Goal: Contribute content: Add original content to the website for others to see

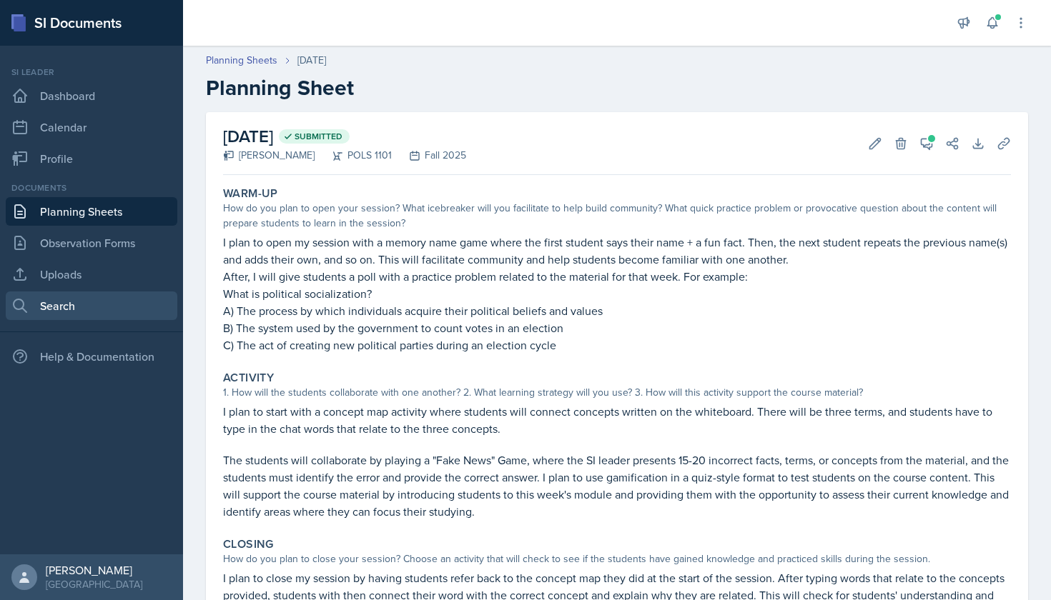
scroll to position [159, 0]
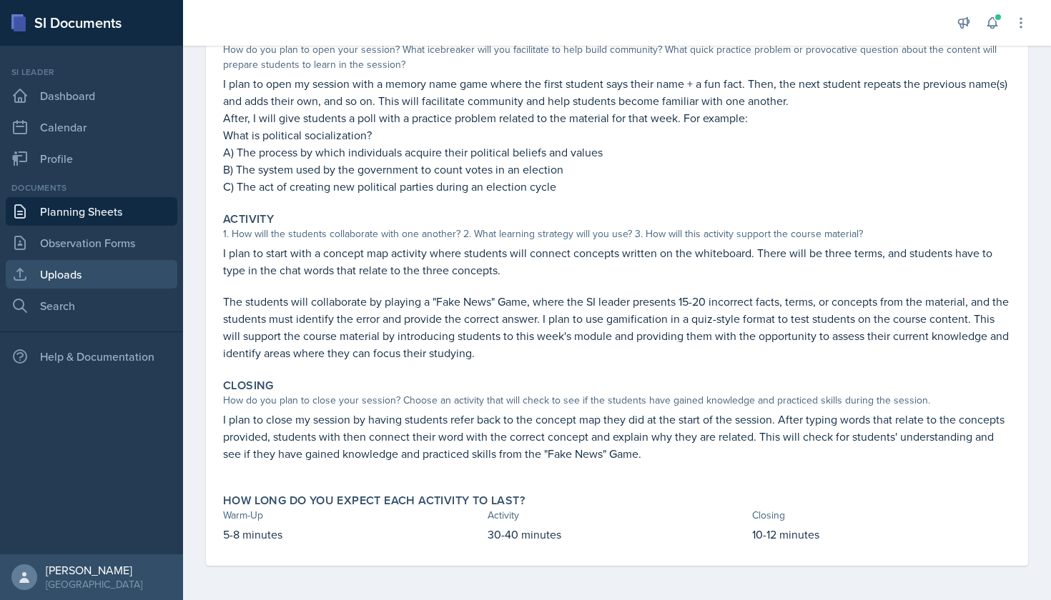
click at [94, 281] on link "Uploads" at bounding box center [92, 274] width 172 height 29
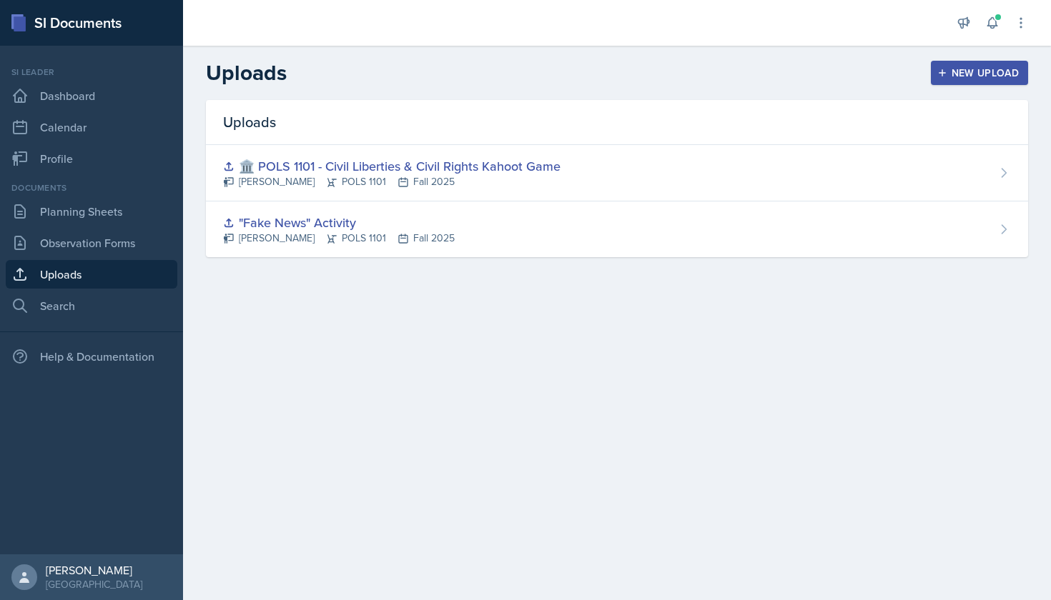
click at [959, 74] on div "New Upload" at bounding box center [979, 72] width 79 height 11
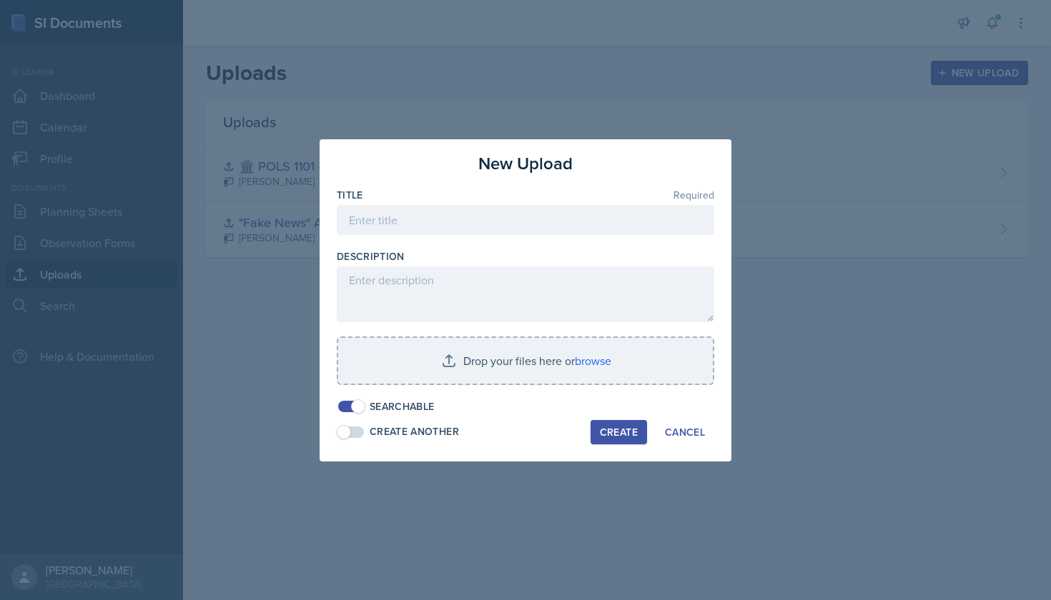
click at [583, 242] on div at bounding box center [525, 242] width 377 height 14
click at [583, 221] on input at bounding box center [525, 220] width 377 height 30
click at [515, 220] on input ""Fake News" Activity (POLS 1101 - public opinion)" at bounding box center [525, 220] width 377 height 30
click at [453, 223] on input ""Fake News" Activity (POLS 1101 - public opinion)" at bounding box center [525, 220] width 377 height 30
drag, startPoint x: 678, startPoint y: 221, endPoint x: 600, endPoint y: 216, distance: 78.1
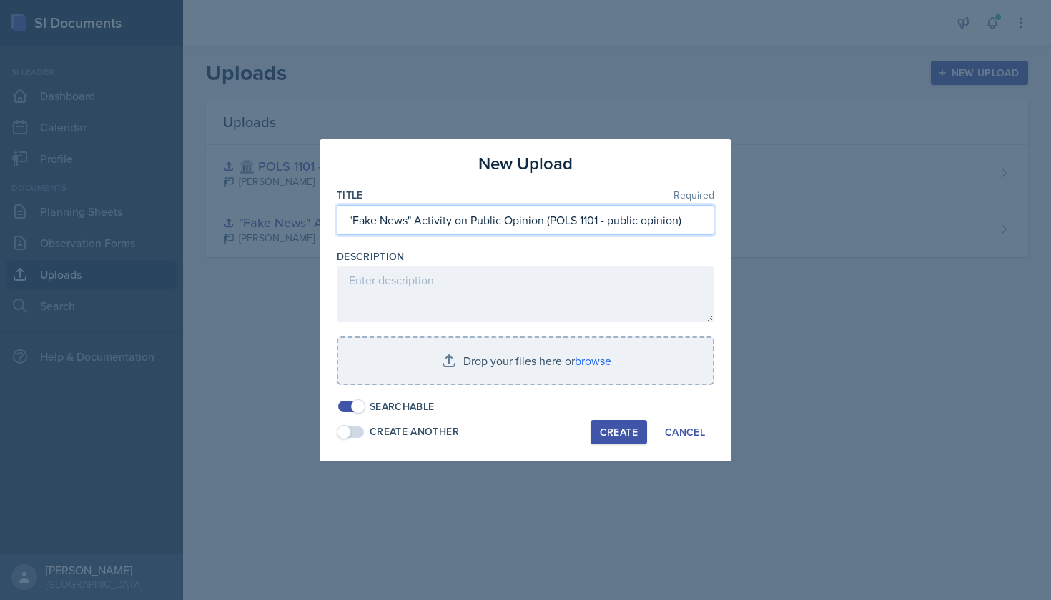
click at [600, 216] on input ""Fake News" Activity on Public Opinion (POLS 1101 - public opinion)" at bounding box center [525, 220] width 377 height 30
click at [646, 222] on input ""Fake News" Activity on Public Opinion (POLS 1101)" at bounding box center [525, 220] width 377 height 30
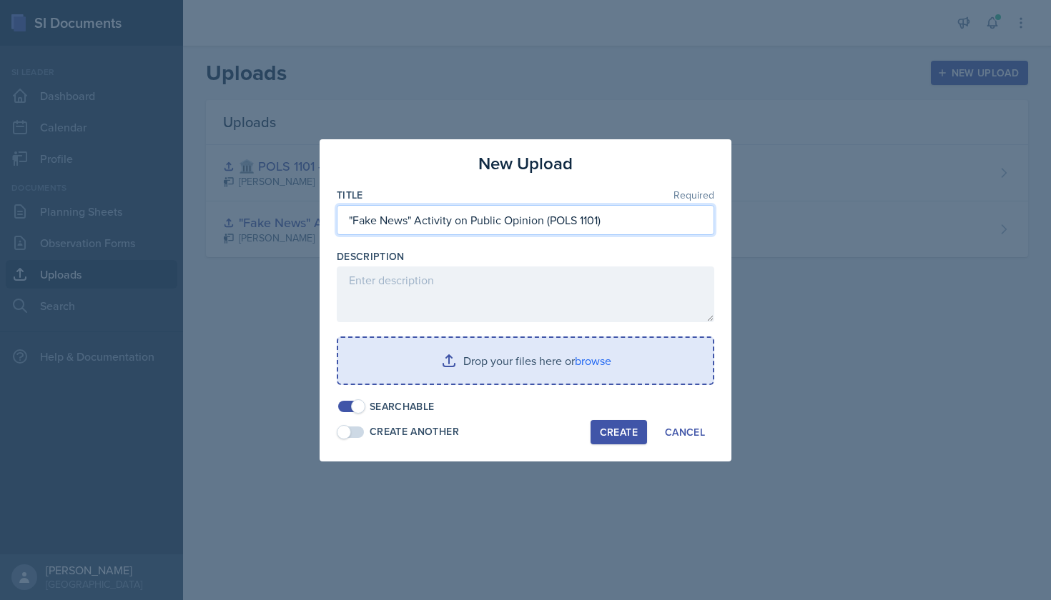
type input ""Fake News" Activity on Public Opinion (POLS 1101)"
click at [439, 360] on input "file" at bounding box center [525, 361] width 375 height 46
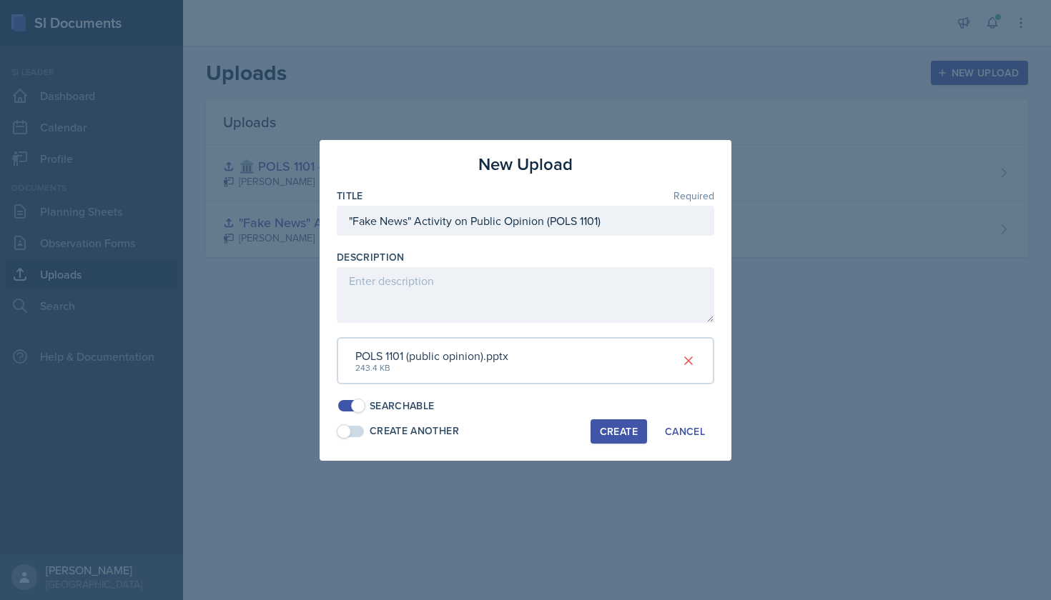
click at [623, 430] on div "Create" at bounding box center [619, 431] width 38 height 11
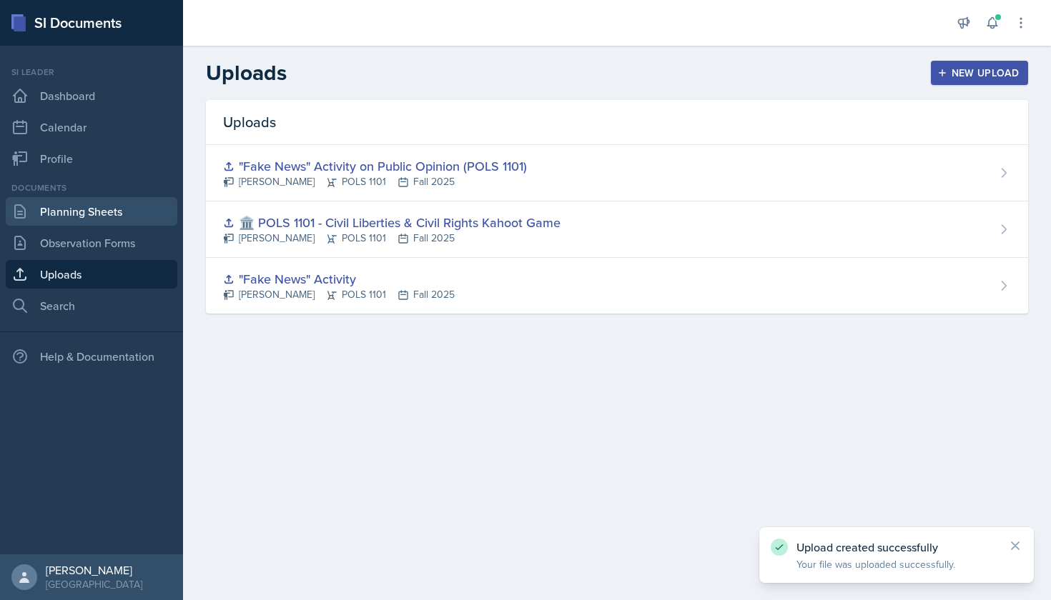
click at [101, 208] on link "Planning Sheets" at bounding box center [92, 211] width 172 height 29
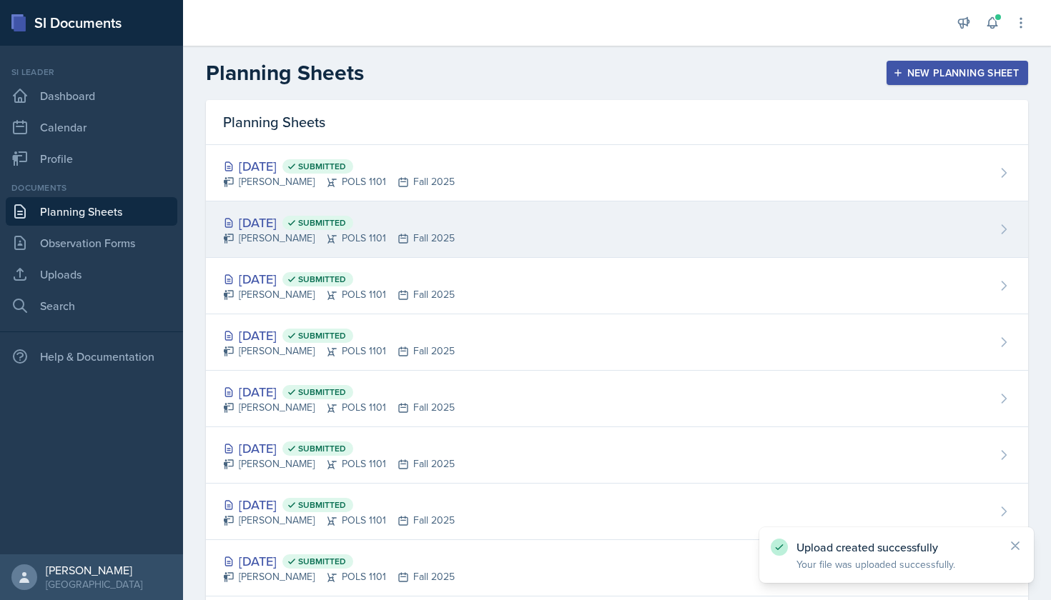
click at [436, 228] on div "[DATE] Submitted" at bounding box center [339, 222] width 232 height 19
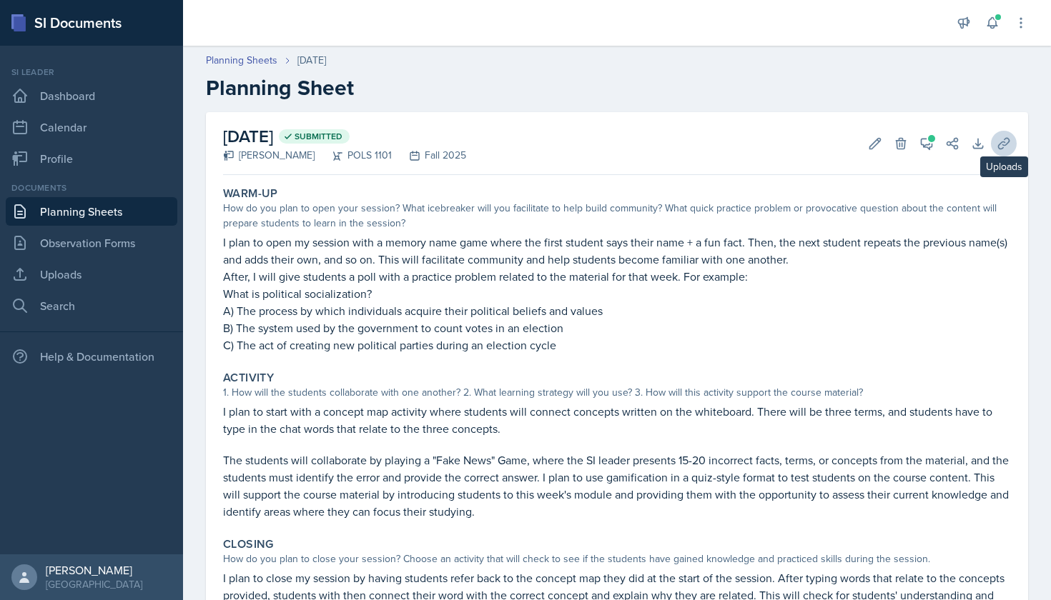
click at [1011, 147] on button "Uploads" at bounding box center [1004, 144] width 26 height 26
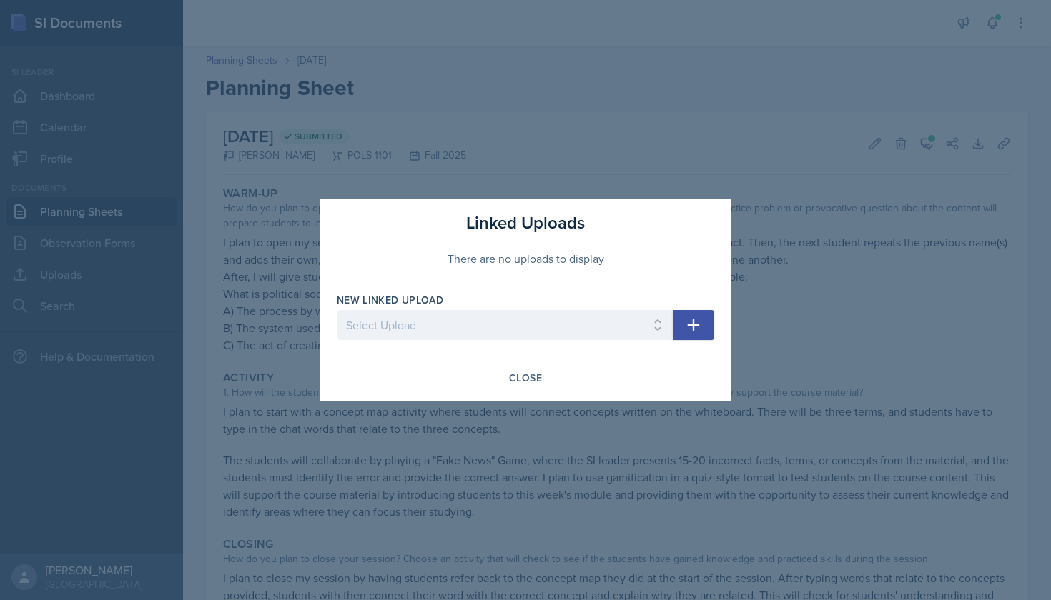
click at [701, 326] on icon "button" at bounding box center [693, 325] width 17 height 17
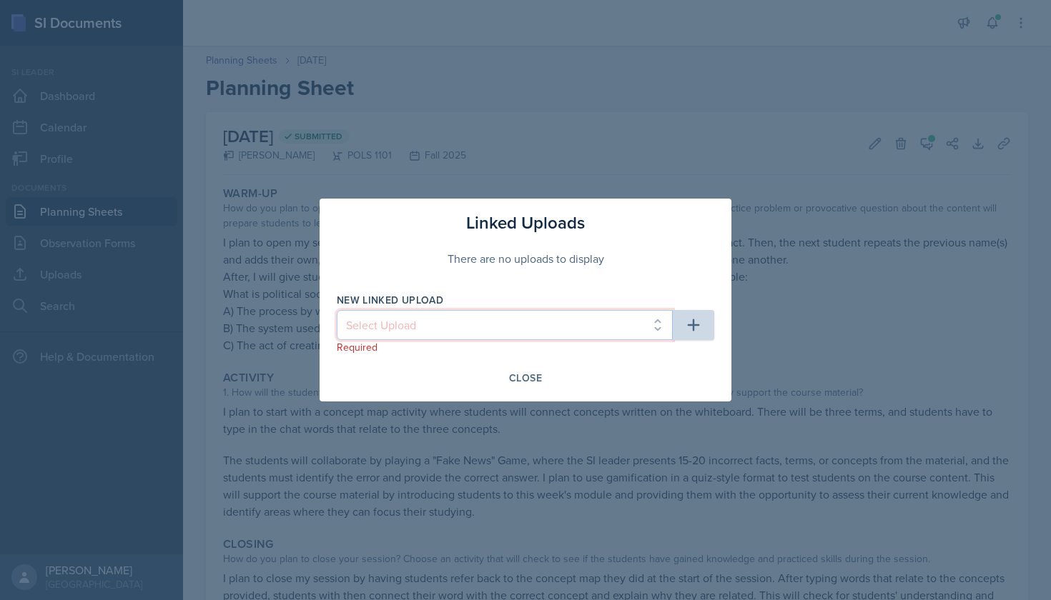
select select "4dd827b2-ca49-4138-9ce9-b6b0759e7a36"
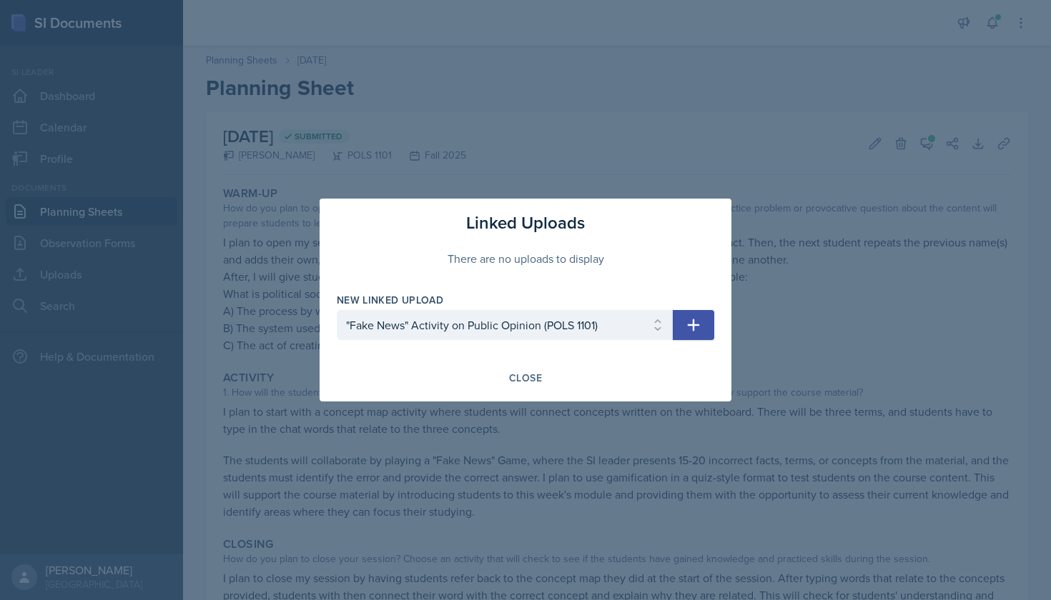
click at [706, 325] on button "button" at bounding box center [693, 325] width 41 height 30
select select
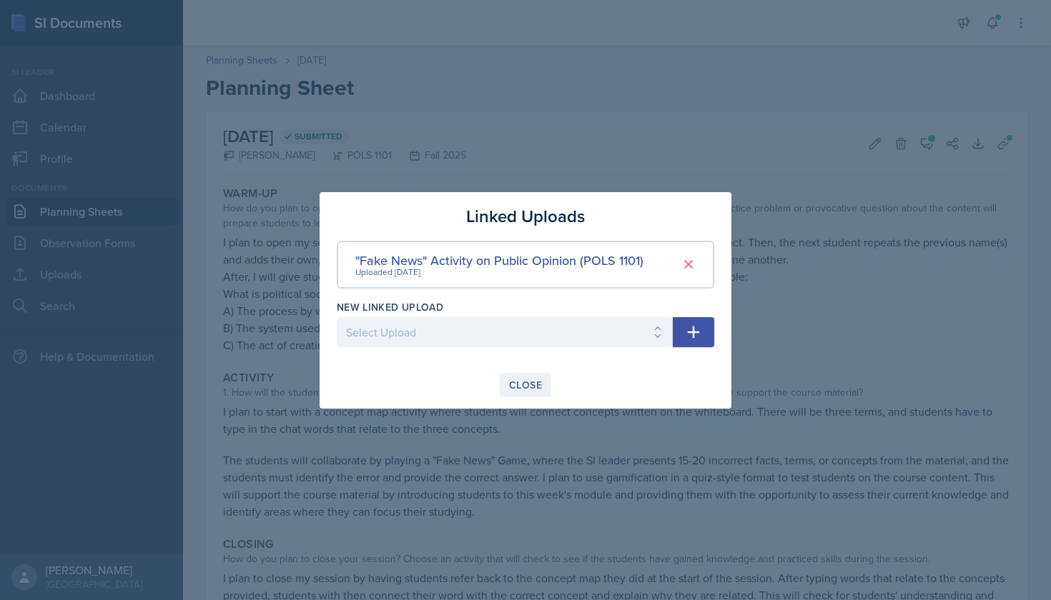
click at [535, 387] on div "Close" at bounding box center [525, 385] width 33 height 11
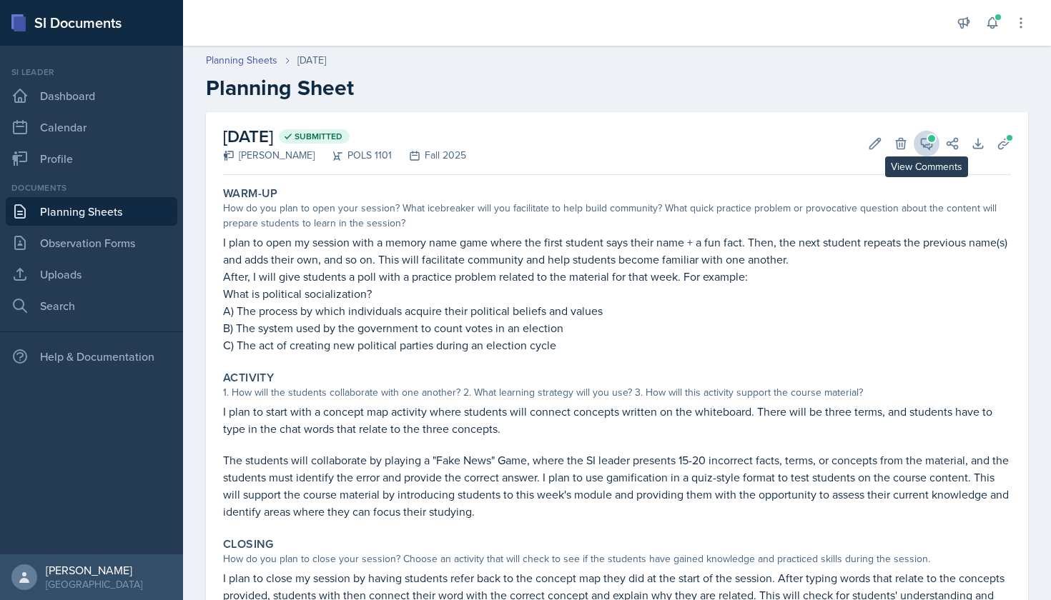
click at [929, 142] on icon at bounding box center [926, 144] width 11 height 11
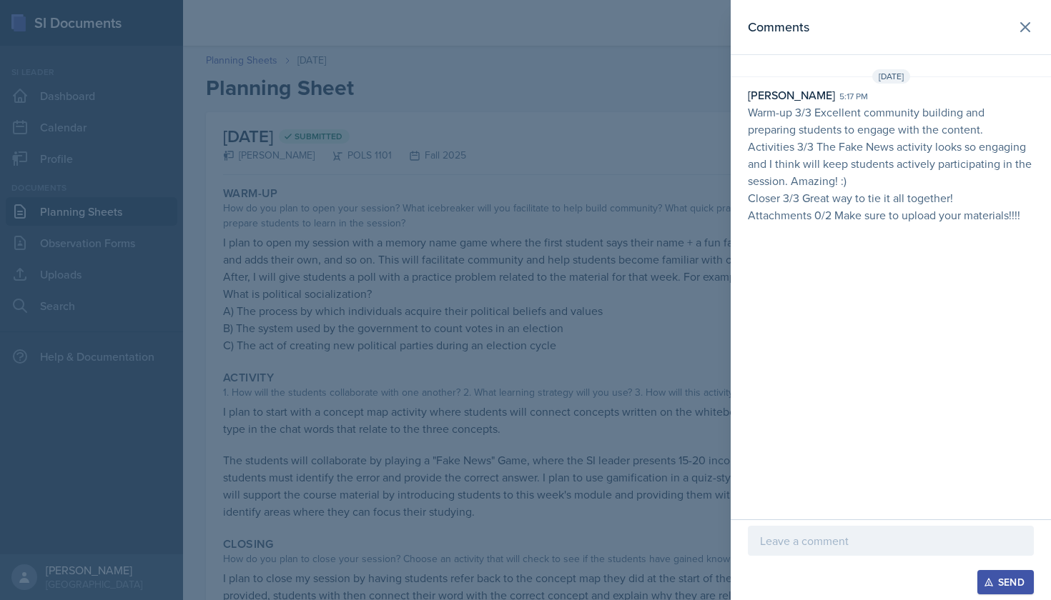
click at [856, 543] on p at bounding box center [891, 541] width 262 height 17
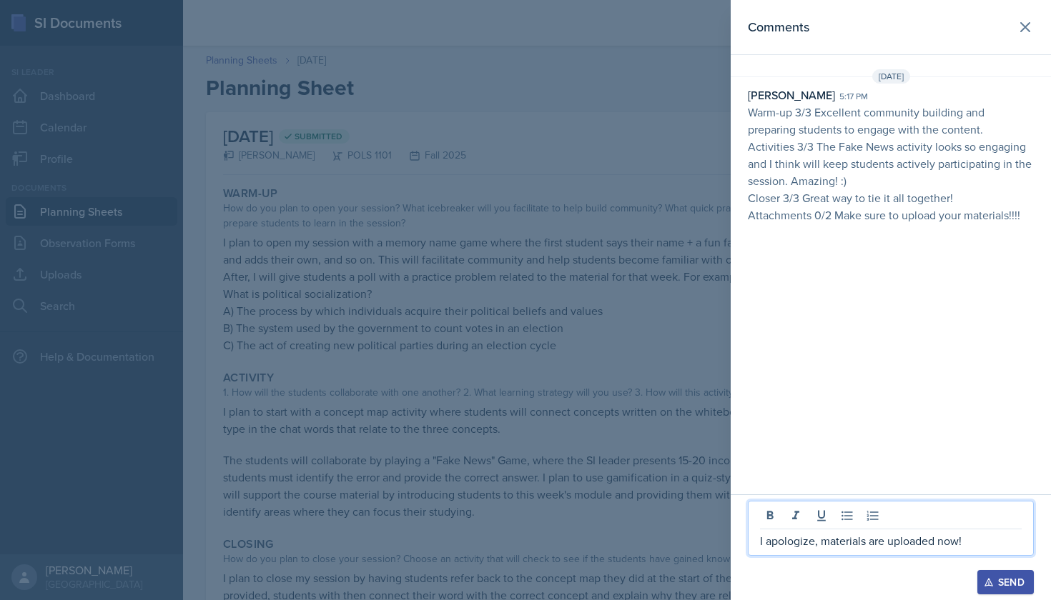
click at [1008, 582] on div "Send" at bounding box center [1005, 582] width 38 height 11
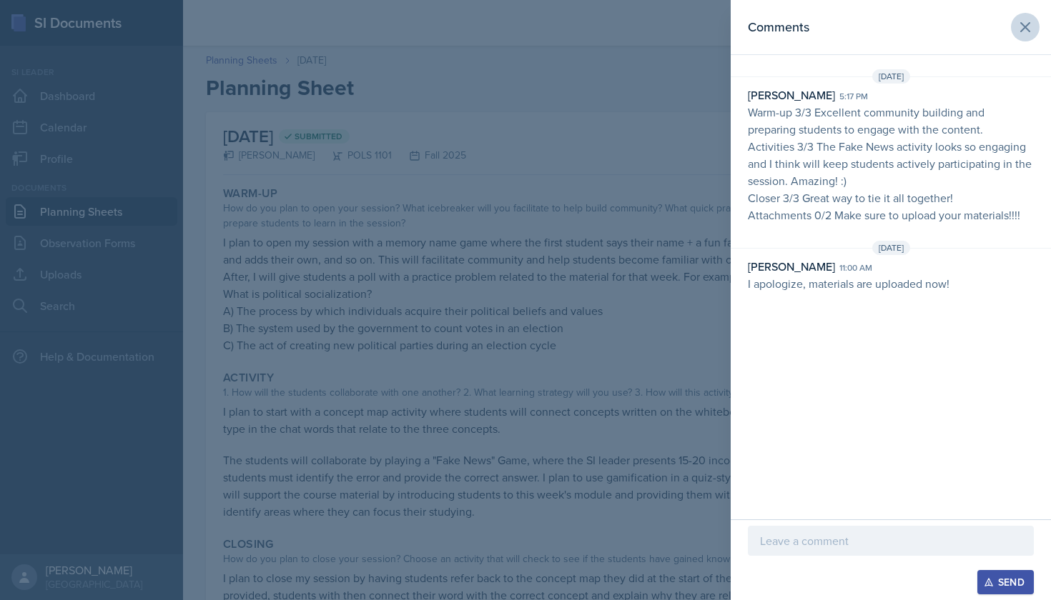
click at [1024, 31] on icon at bounding box center [1025, 27] width 17 height 17
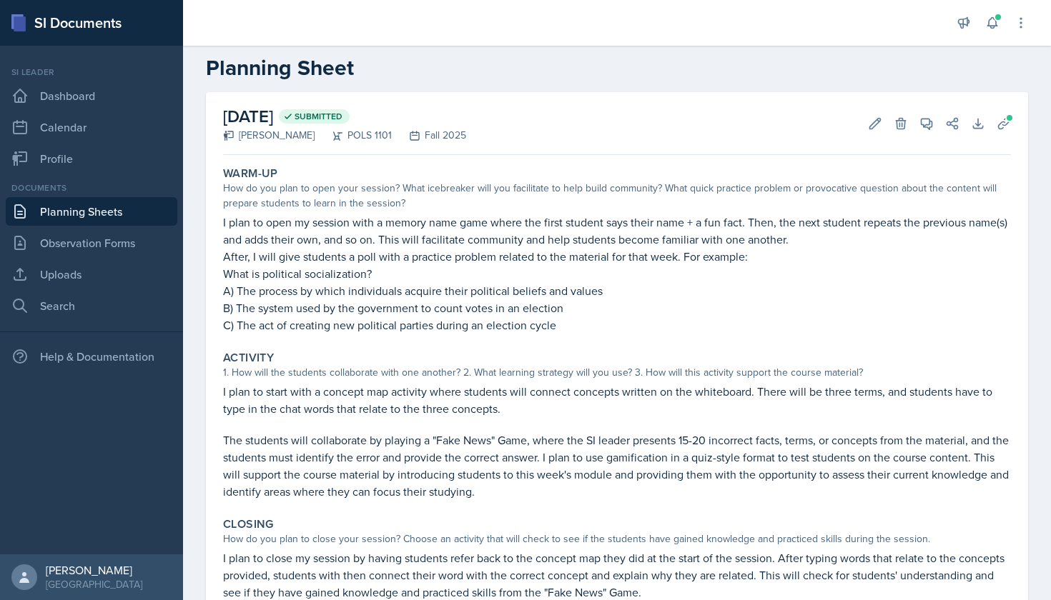
scroll to position [52, 0]
